Goal: Find specific page/section: Find specific page/section

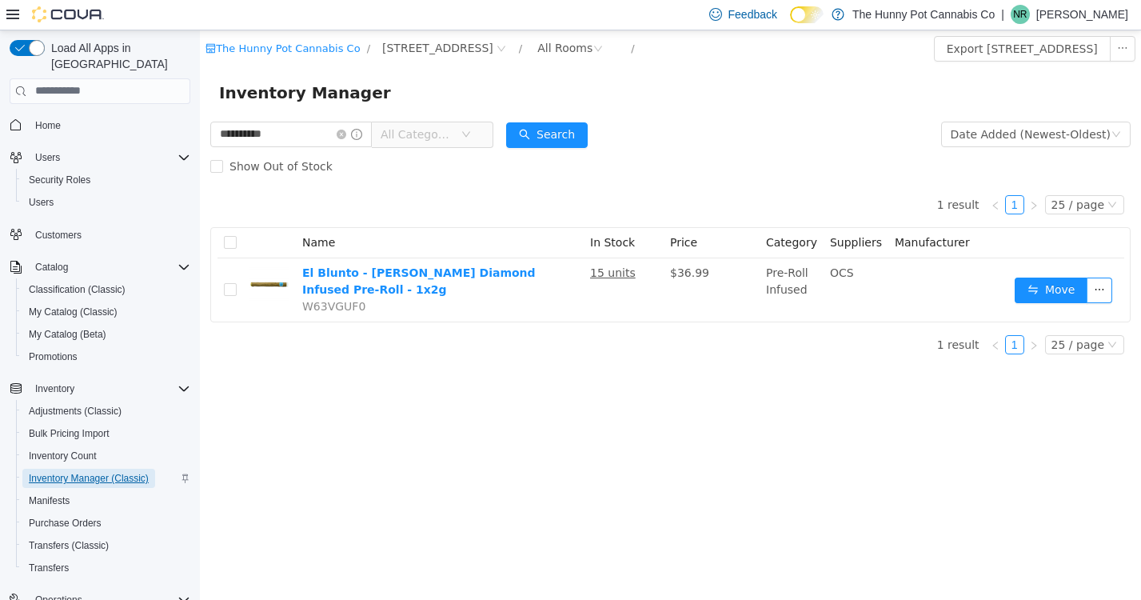
click at [90, 472] on span "Inventory Manager (Classic)" at bounding box center [89, 478] width 120 height 13
click at [346, 134] on icon "icon: close-circle" at bounding box center [342, 134] width 10 height 10
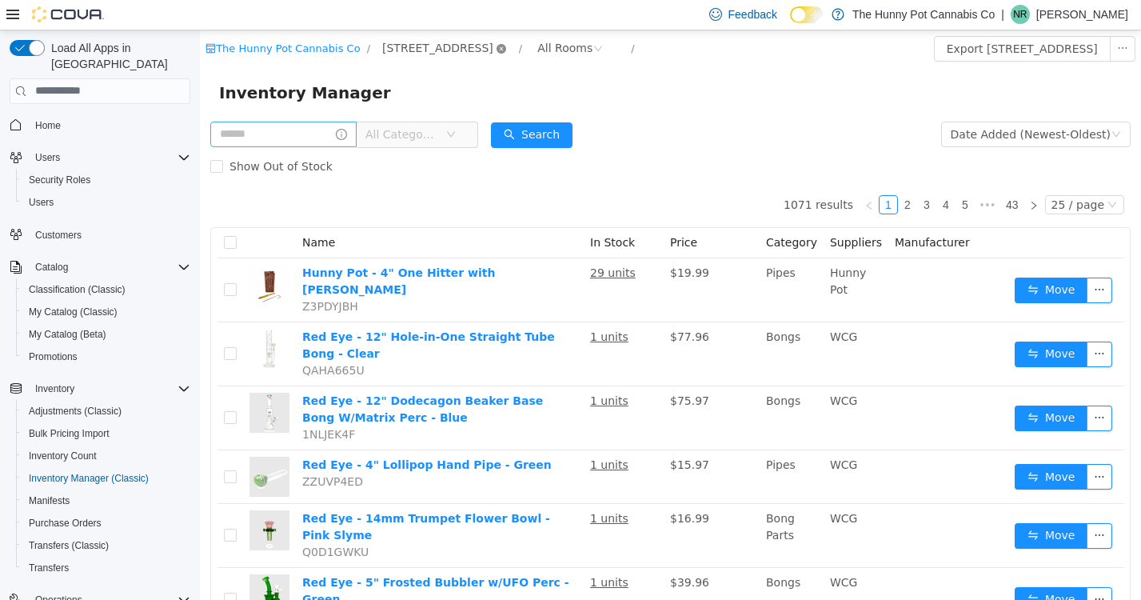
click at [497, 46] on icon "icon: close-circle" at bounding box center [502, 48] width 10 height 10
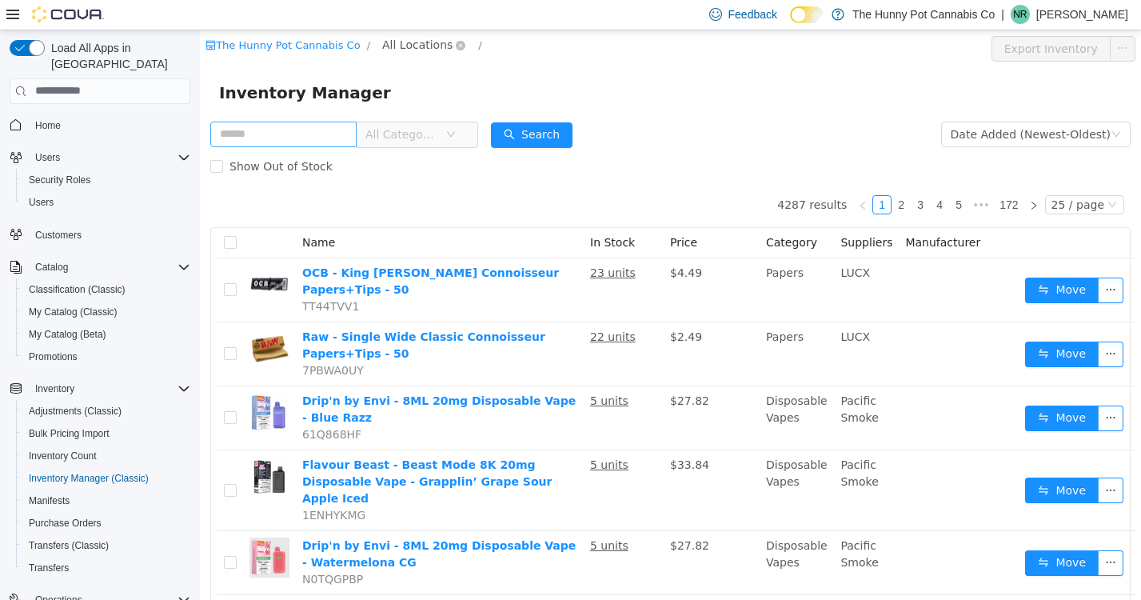
click at [408, 47] on span "All Locations" at bounding box center [417, 44] width 70 height 18
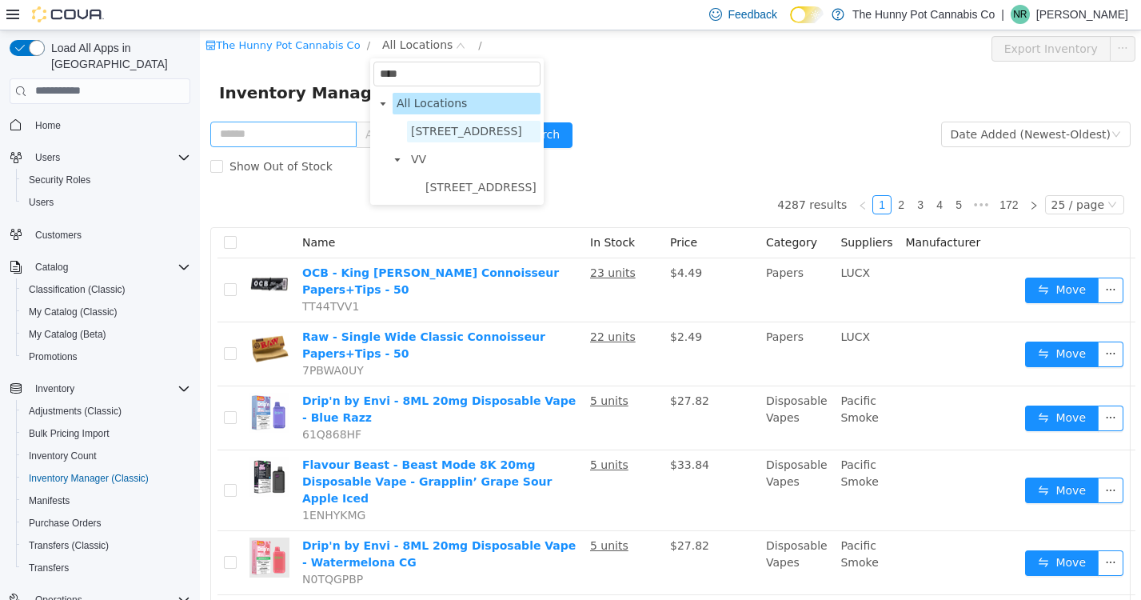
type input "****"
click at [453, 135] on span "[STREET_ADDRESS]" at bounding box center [466, 130] width 111 height 13
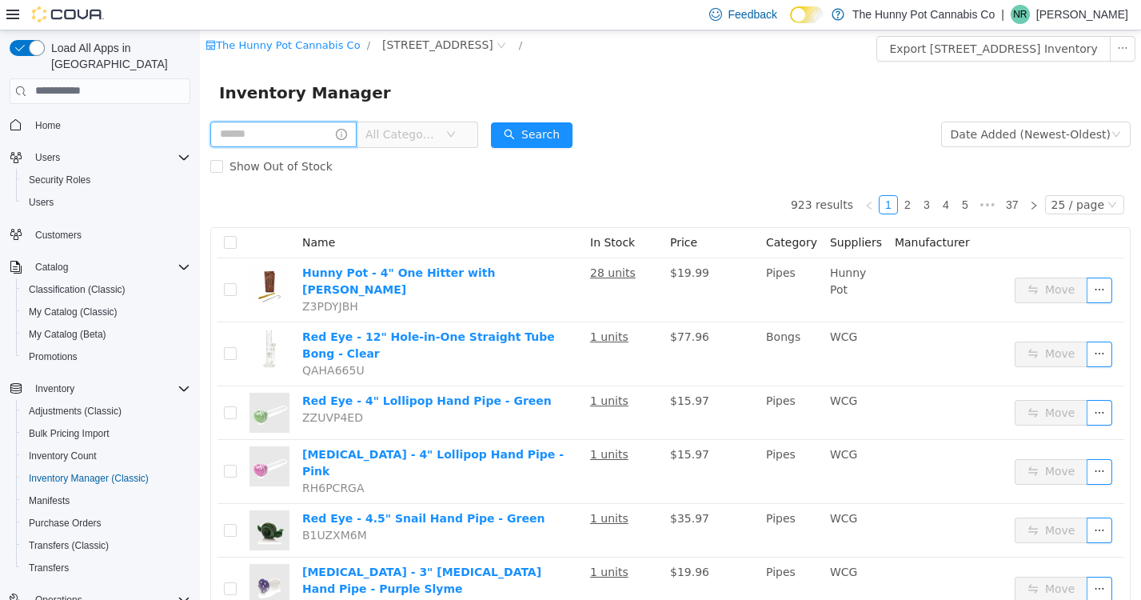
click at [263, 138] on input "text" at bounding box center [283, 134] width 146 height 26
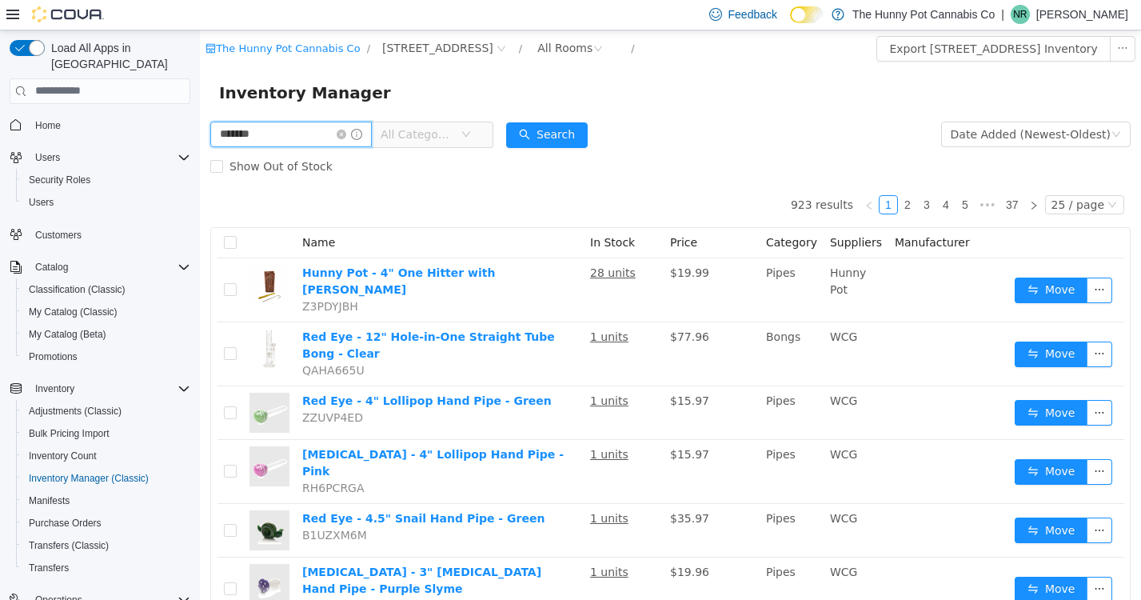
type input "*******"
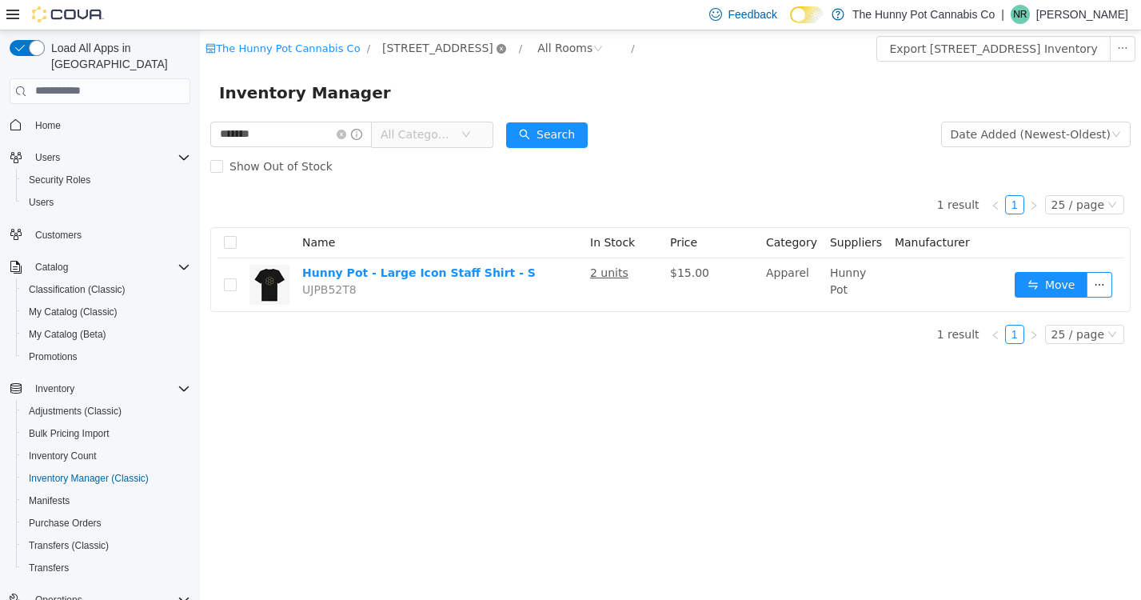
click at [497, 46] on icon "icon: close-circle" at bounding box center [502, 48] width 10 height 10
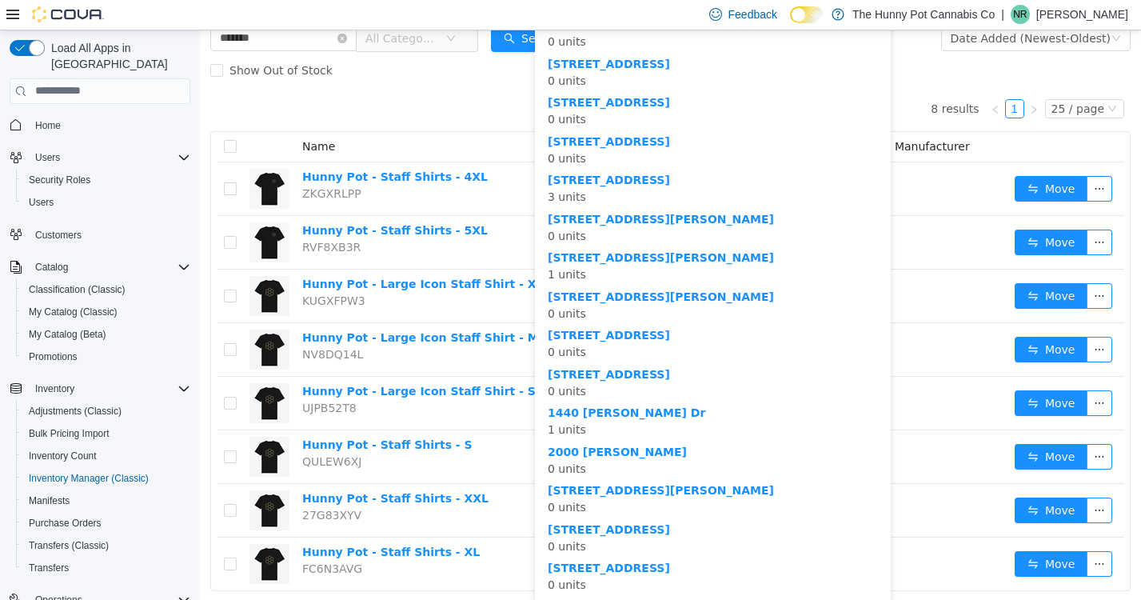
scroll to position [94, 0]
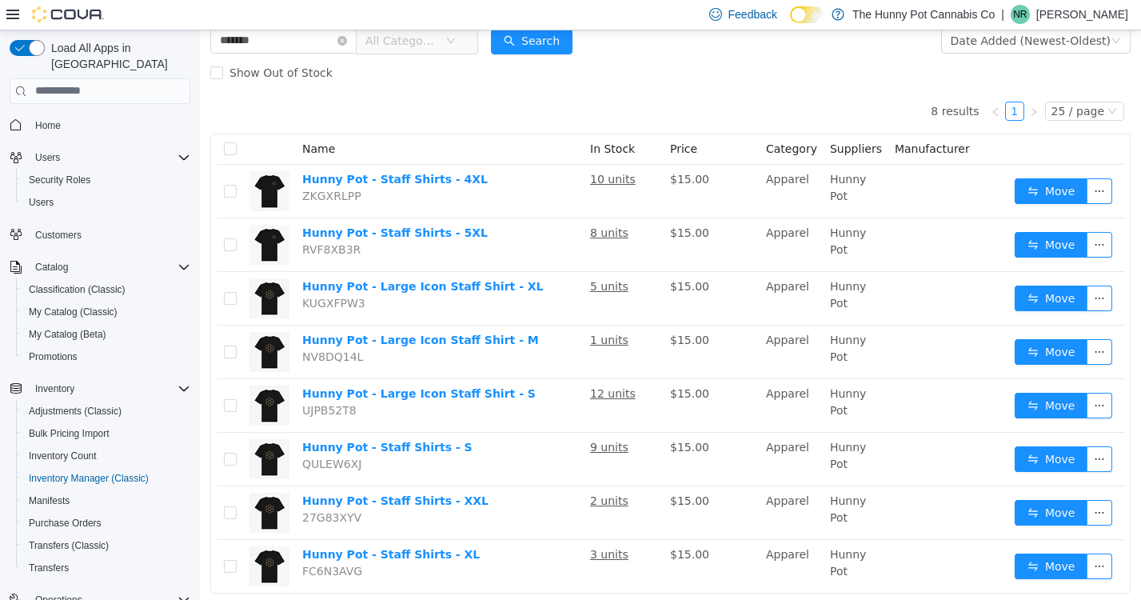
click at [437, 122] on div "8 results 1 25 / page Name In Stock Price Category Suppliers Manufacturer Hunny…" at bounding box center [670, 340] width 921 height 505
